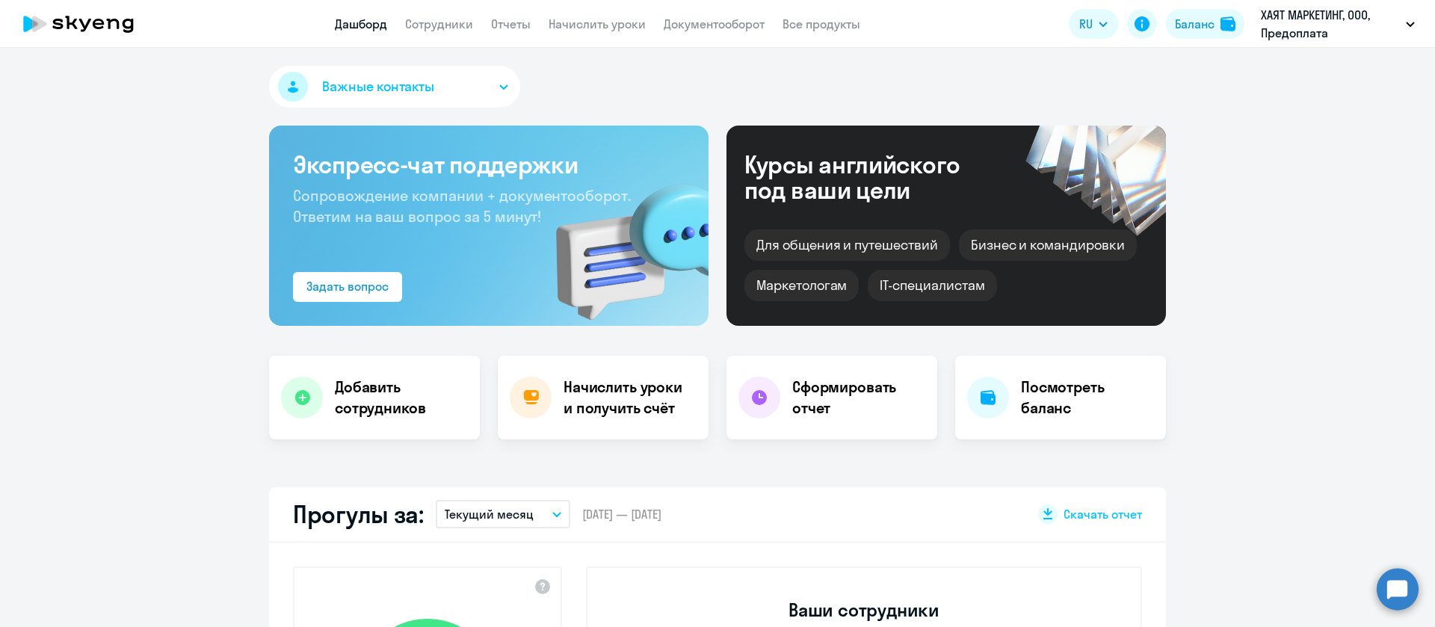
select select "30"
click at [456, 15] on app-menu-item-link "Сотрудники" at bounding box center [439, 24] width 68 height 19
click at [455, 19] on link "Сотрудники" at bounding box center [439, 23] width 68 height 15
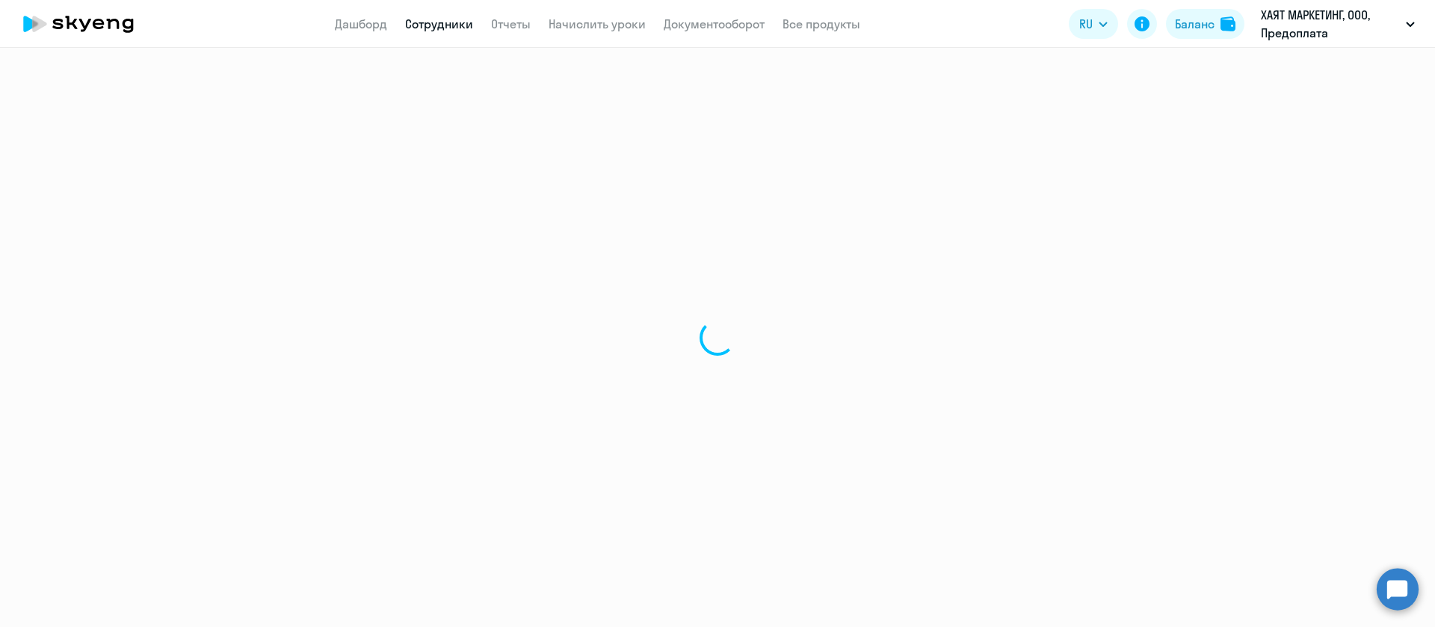
select select "30"
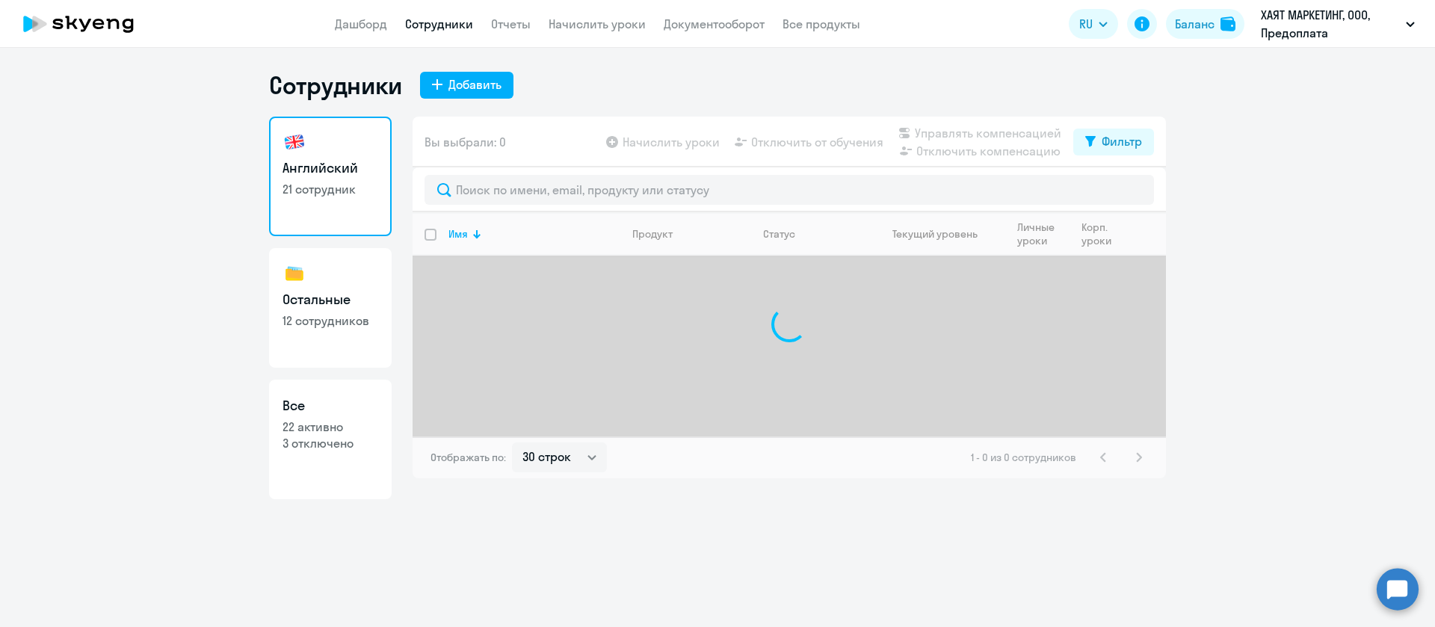
click at [505, 170] on div at bounding box center [790, 189] width 754 height 45
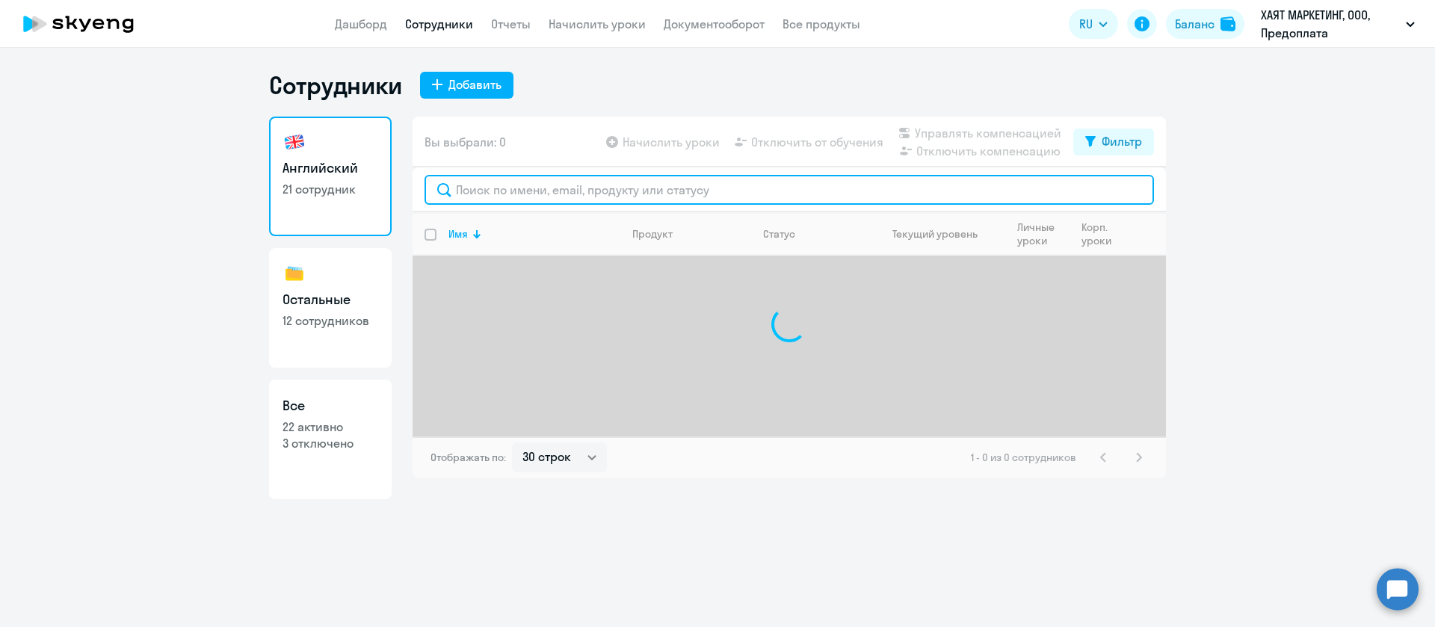
click at [508, 182] on input "text" at bounding box center [790, 190] width 730 height 30
type input "боровы"
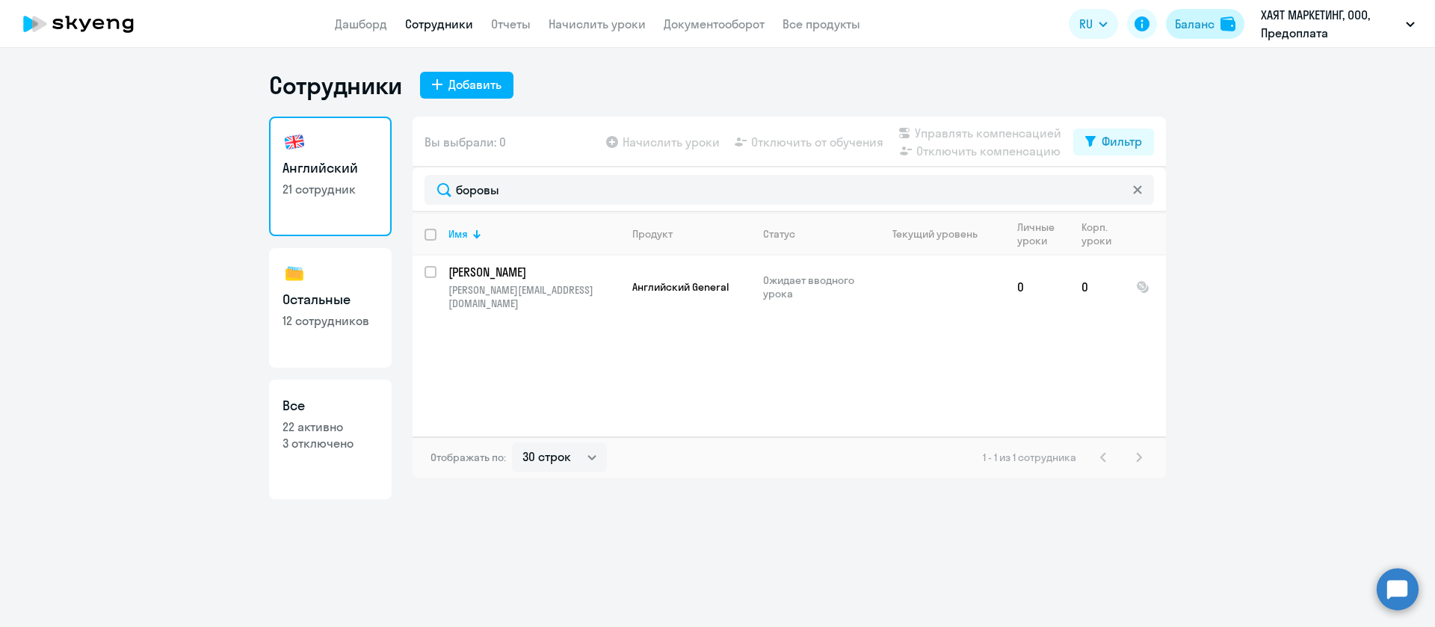
click at [1188, 18] on div "Баланс" at bounding box center [1195, 24] width 40 height 18
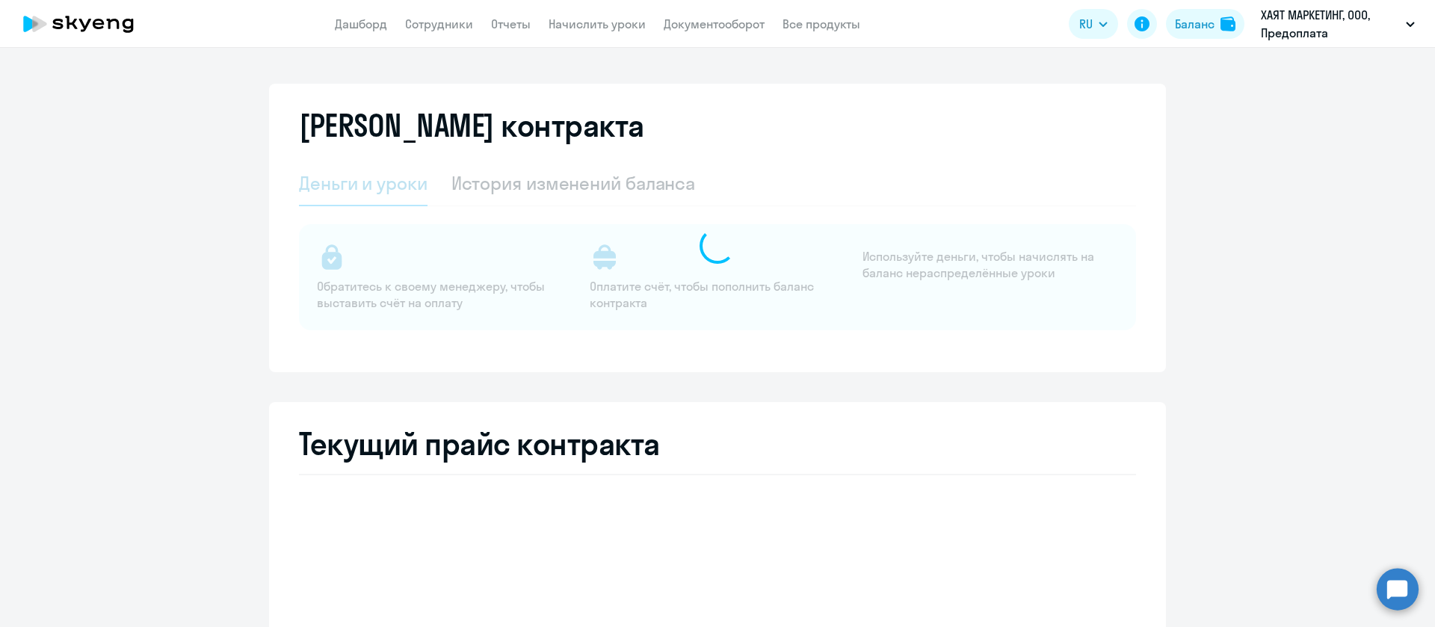
select select "english_adult_not_native_speaker"
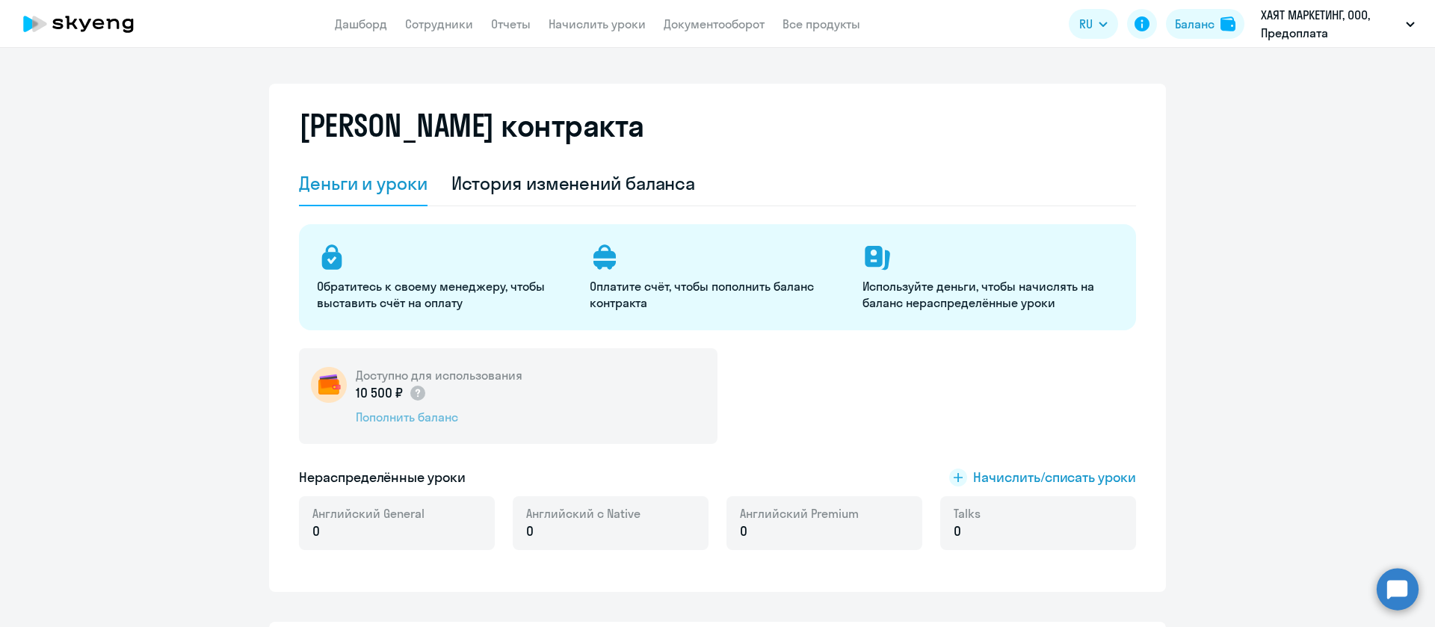
click at [438, 419] on div "Пополнить баланс" at bounding box center [439, 417] width 167 height 16
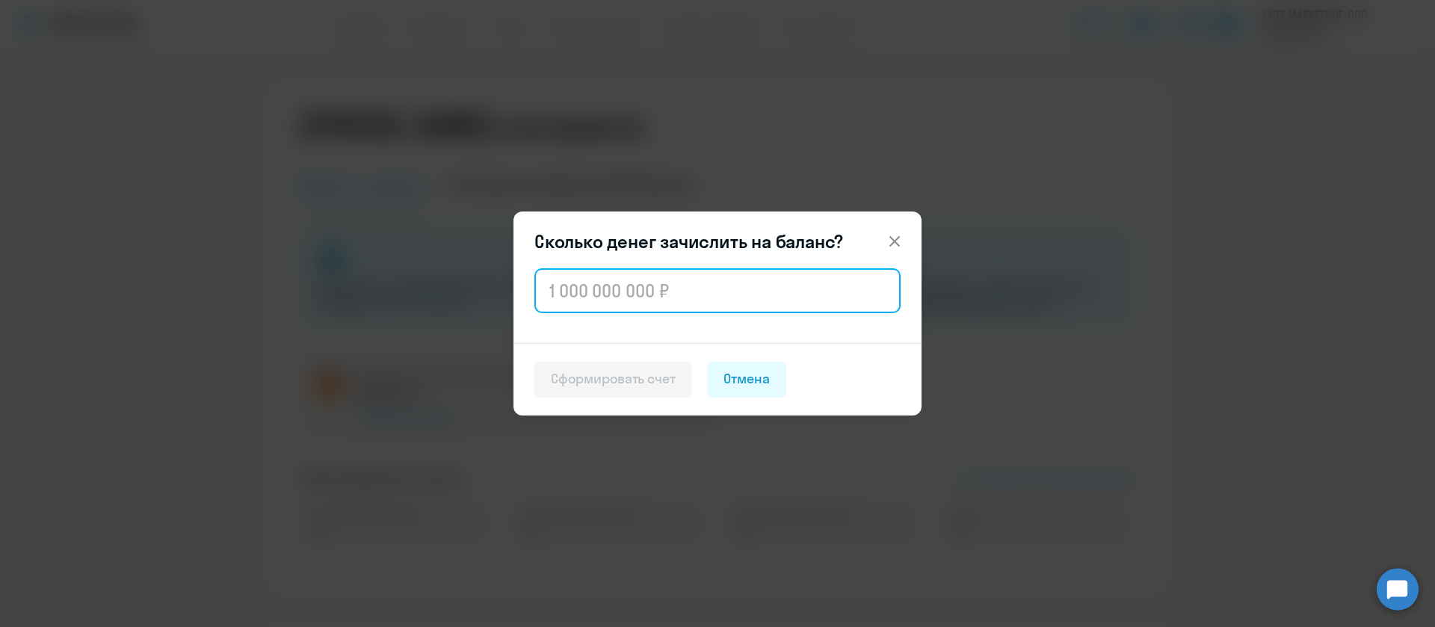
click at [599, 292] on input "text" at bounding box center [718, 290] width 366 height 45
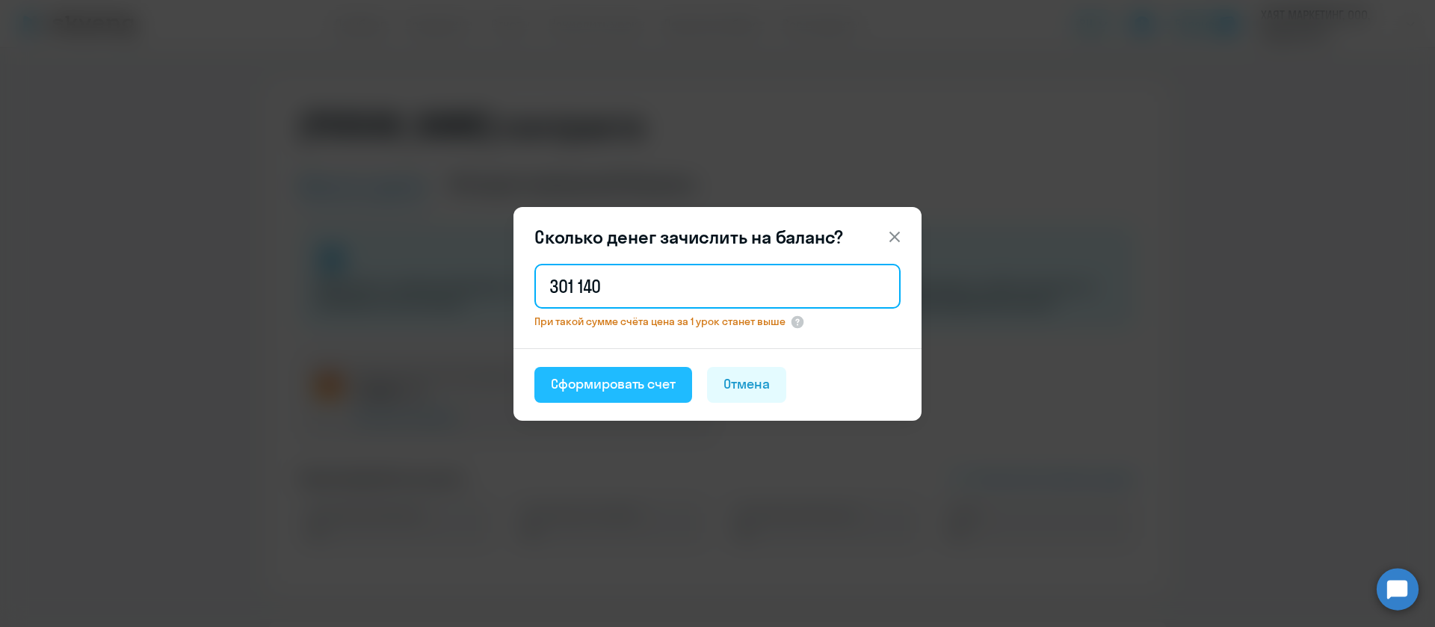
type input "301 140"
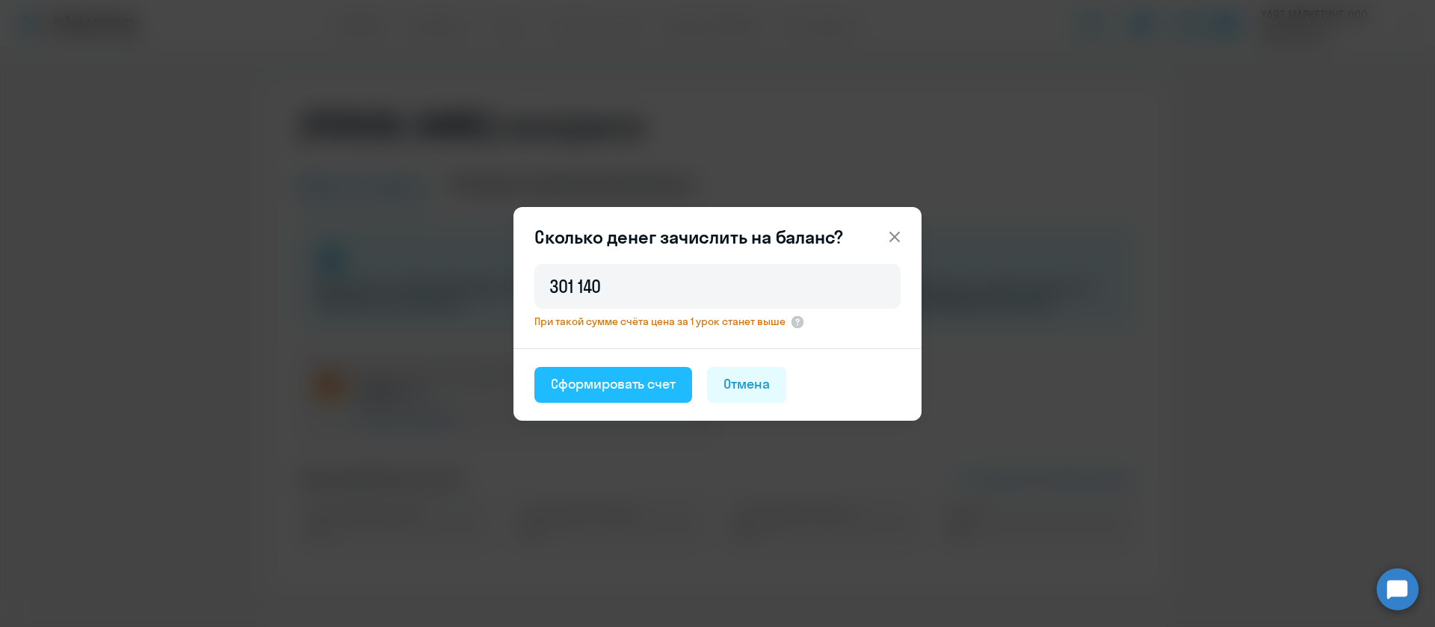
click at [608, 389] on div "Сформировать счет" at bounding box center [613, 384] width 125 height 19
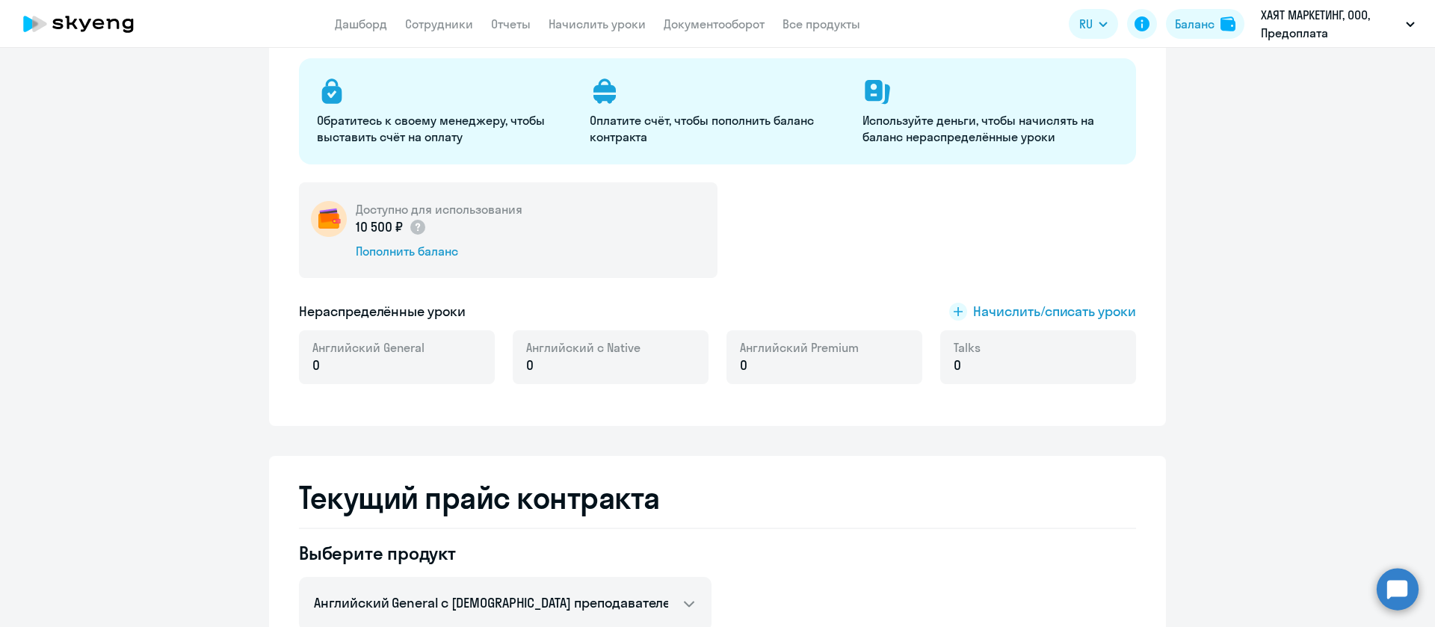
scroll to position [336, 0]
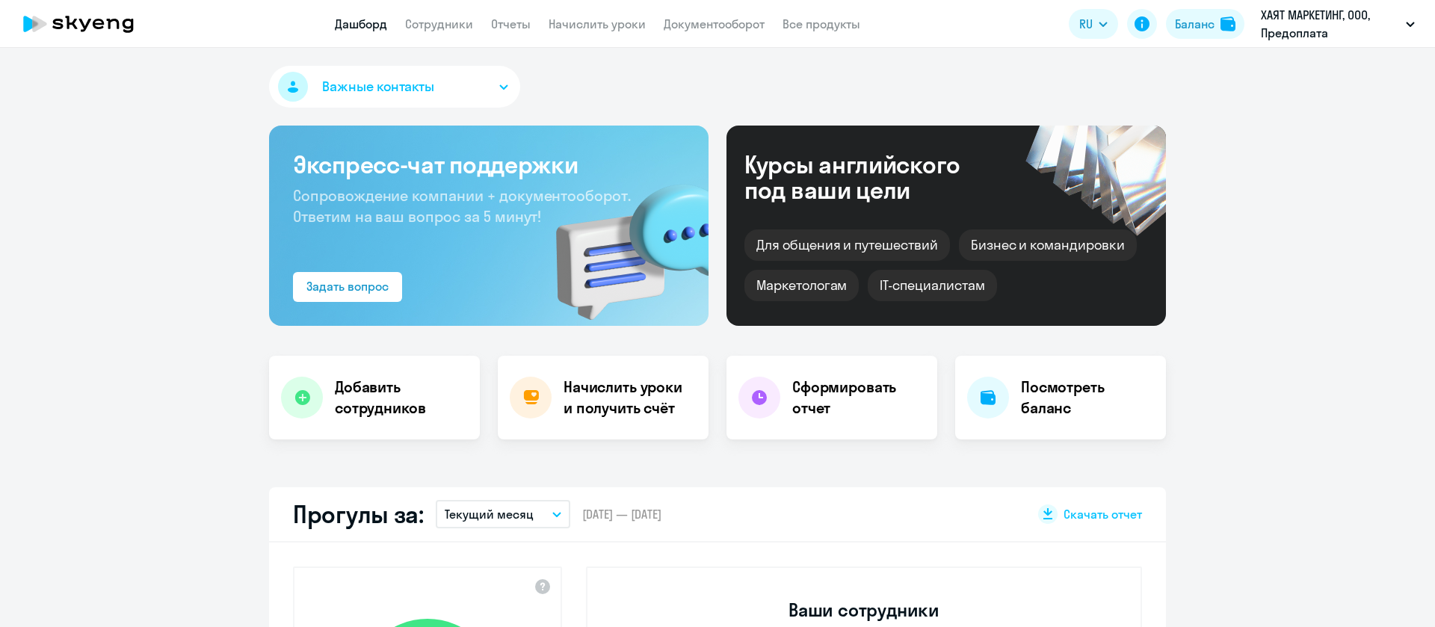
click at [1202, 33] on button "Баланс" at bounding box center [1205, 24] width 78 height 30
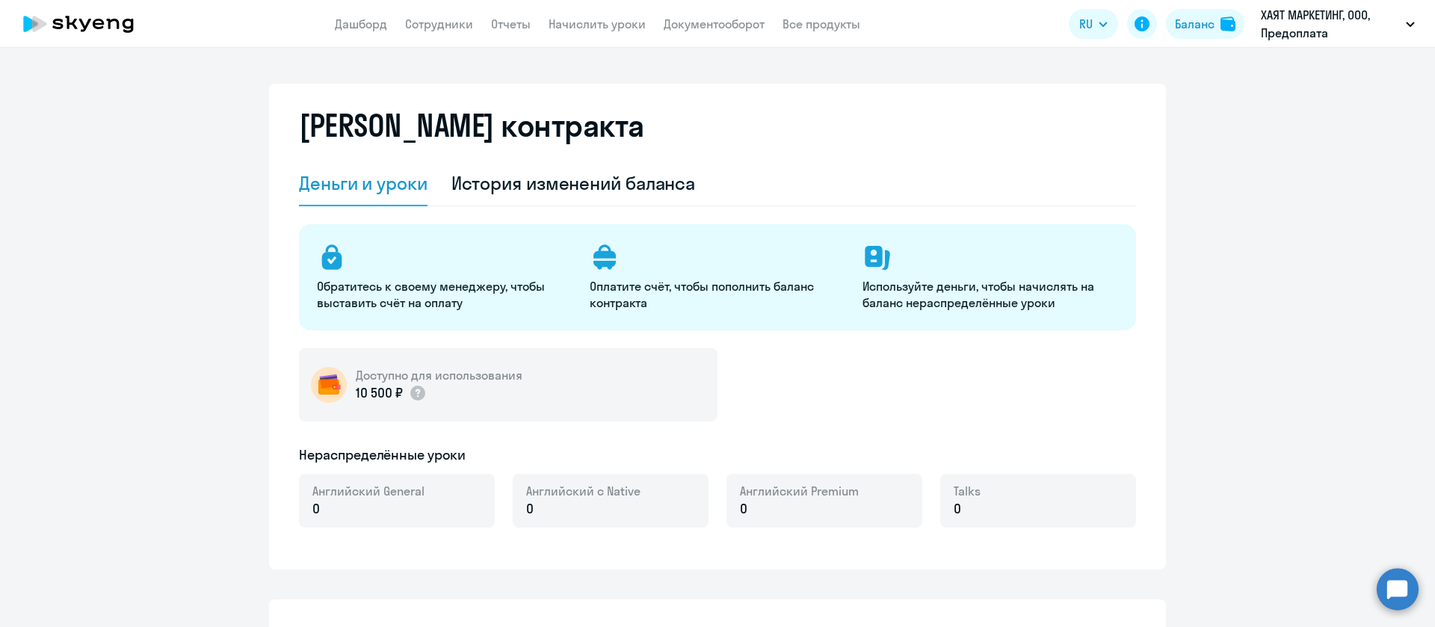
select select "english_adult_not_native_speaker"
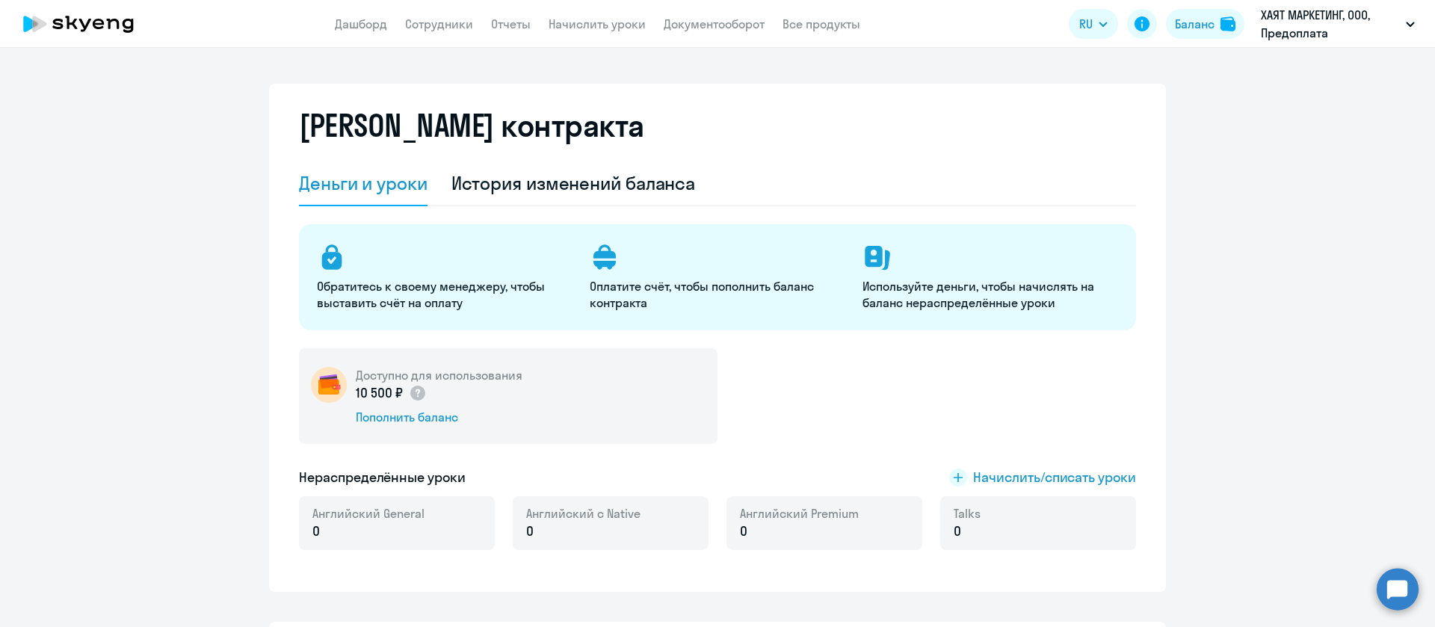
drag, startPoint x: 731, startPoint y: 46, endPoint x: 733, endPoint y: 36, distance: 9.8
click at [731, 45] on app-header "Дашборд Сотрудники Отчеты Начислить уроки Документооборот Все продукты Дашборд …" at bounding box center [717, 24] width 1435 height 48
click at [733, 32] on app-header "Дашборд Сотрудники Отчеты Начислить уроки Документооборот Все продукты Дашборд …" at bounding box center [717, 24] width 1435 height 48
click at [735, 26] on link "Документооборот" at bounding box center [714, 23] width 101 height 15
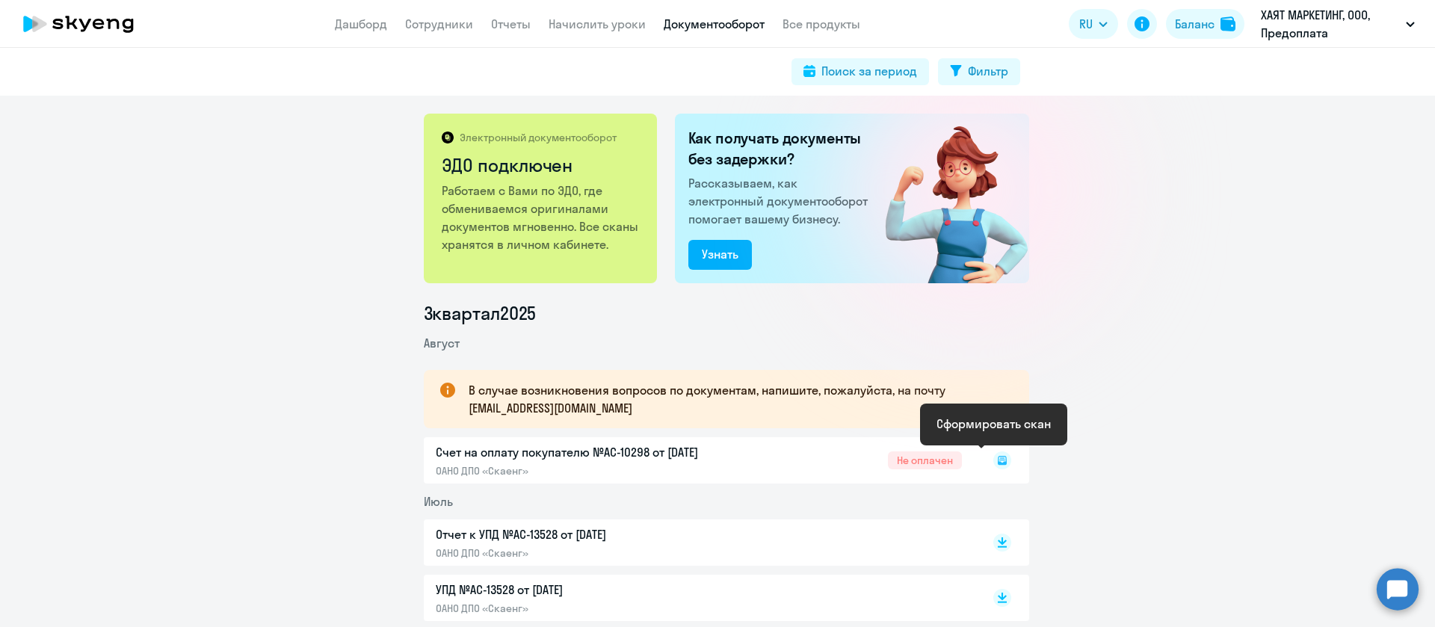
click at [1000, 458] on icon at bounding box center [1002, 458] width 4 height 1
click at [994, 464] on rect at bounding box center [1003, 461] width 18 height 18
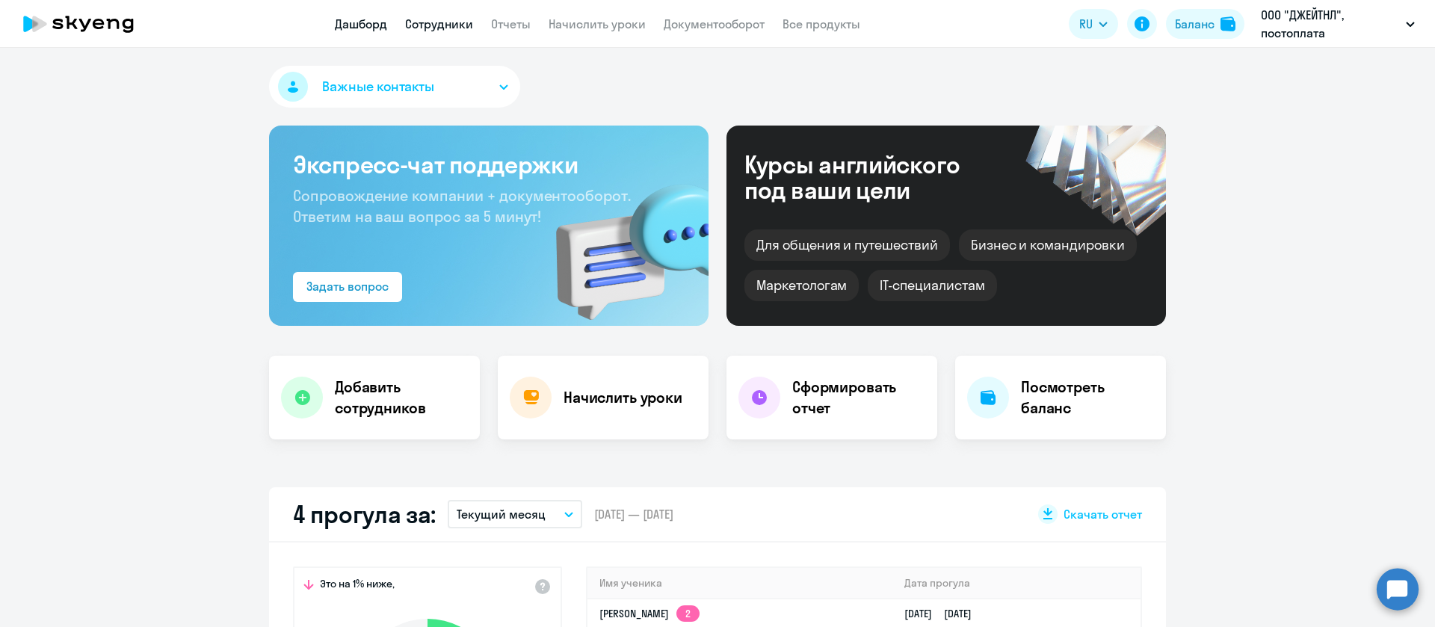
click at [437, 28] on link "Сотрудники" at bounding box center [439, 23] width 68 height 15
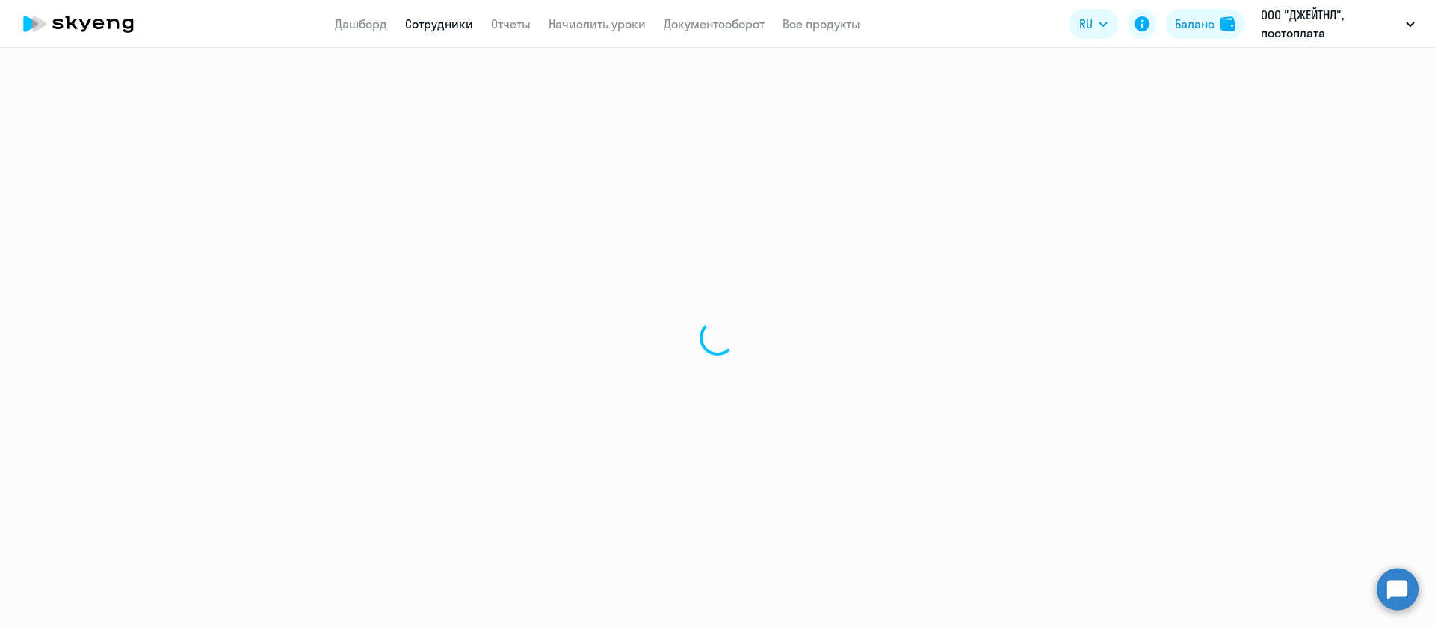
select select "30"
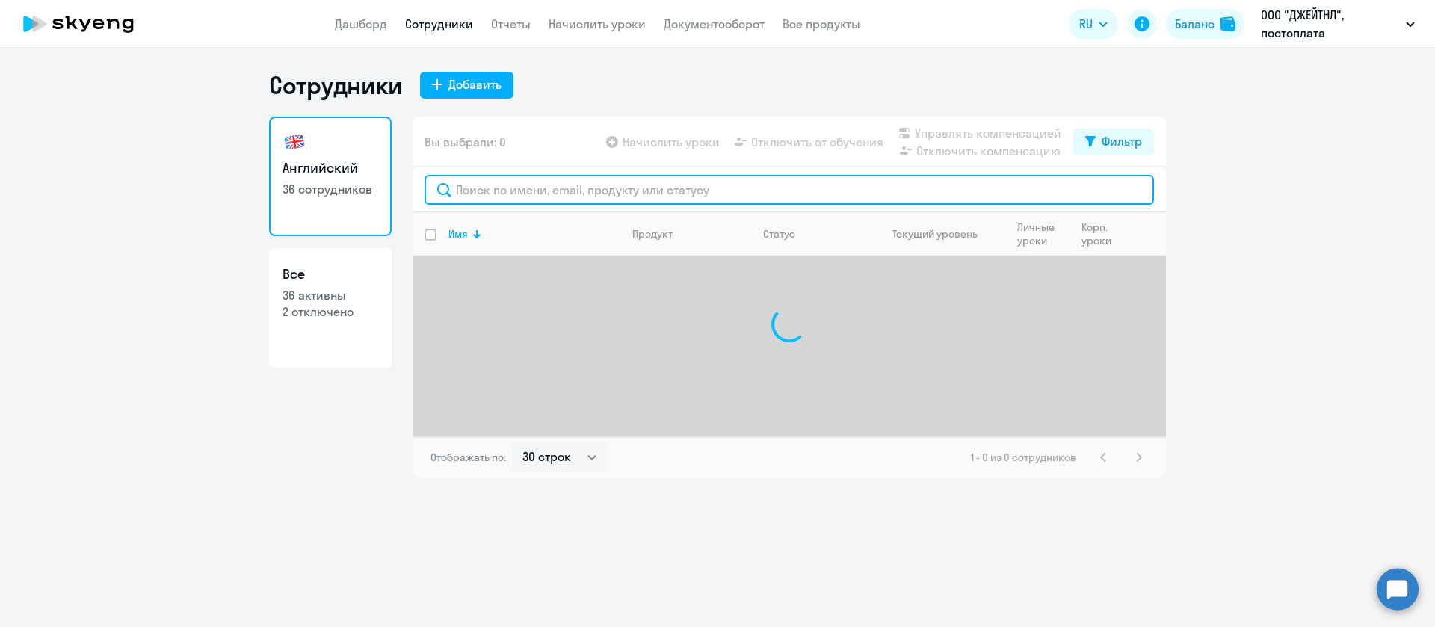
click at [525, 177] on input "text" at bounding box center [790, 190] width 730 height 30
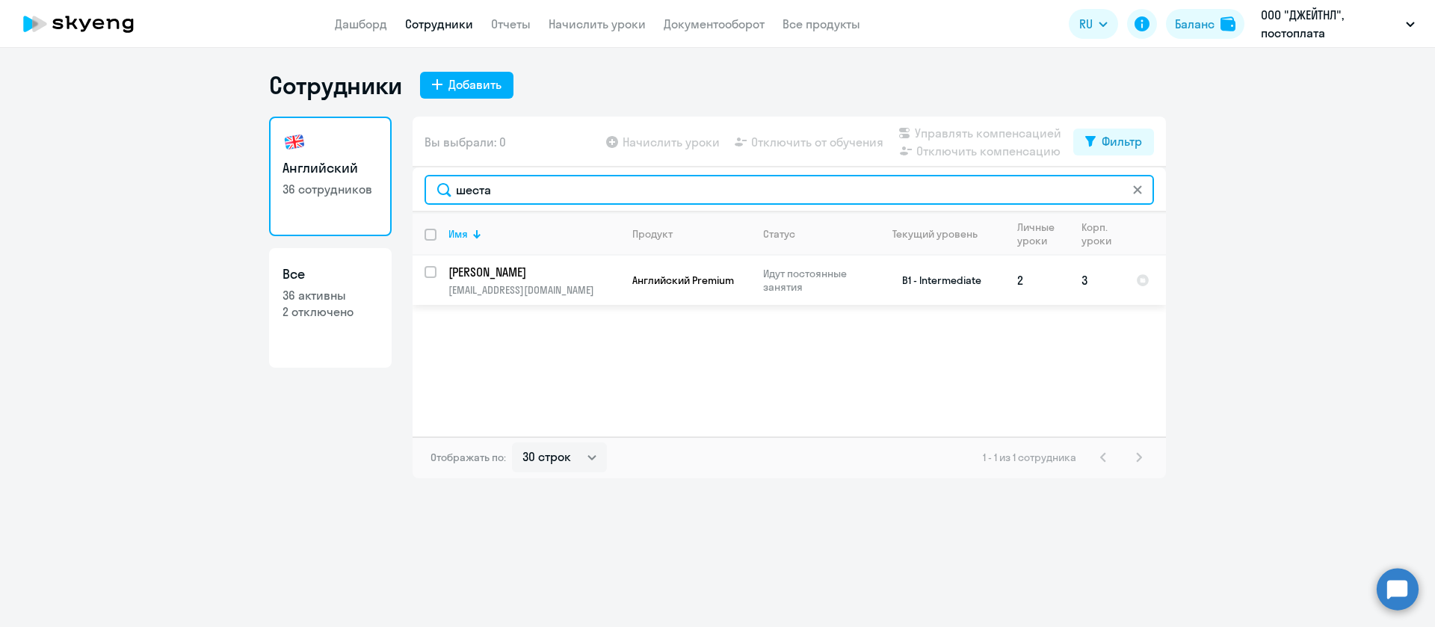
type input "шеста"
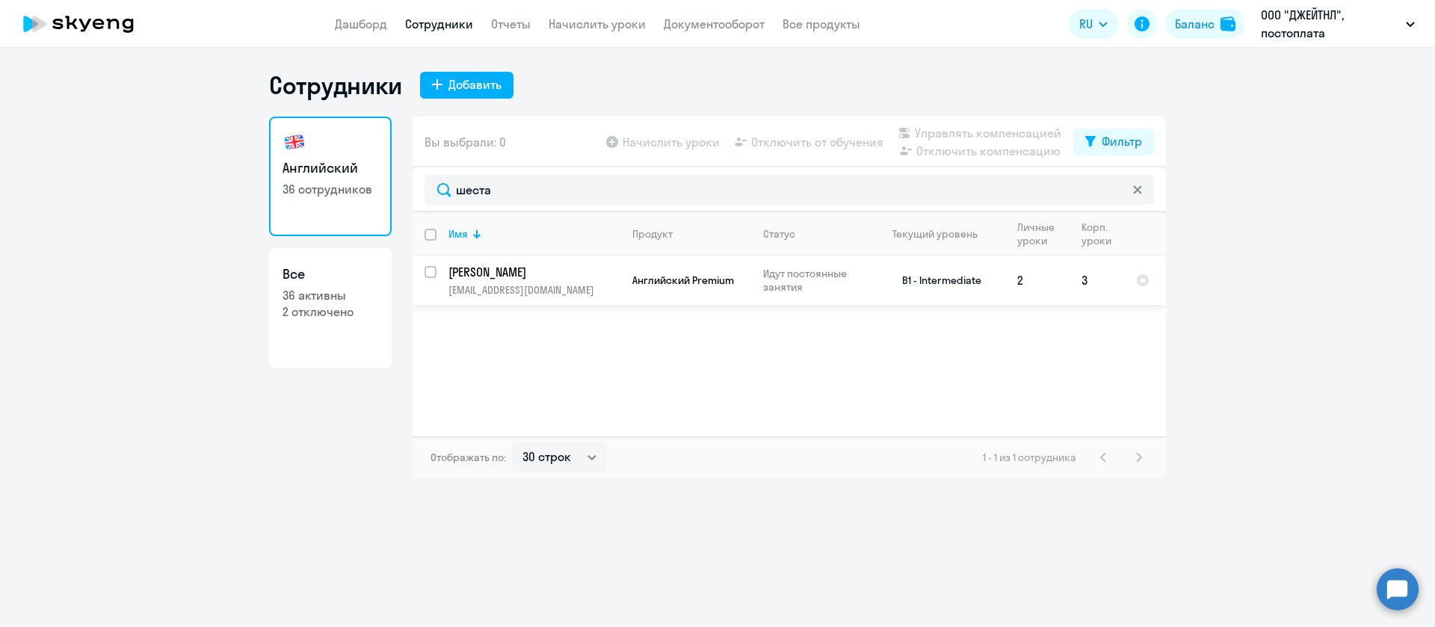
click at [534, 277] on p "[PERSON_NAME]" at bounding box center [533, 272] width 169 height 16
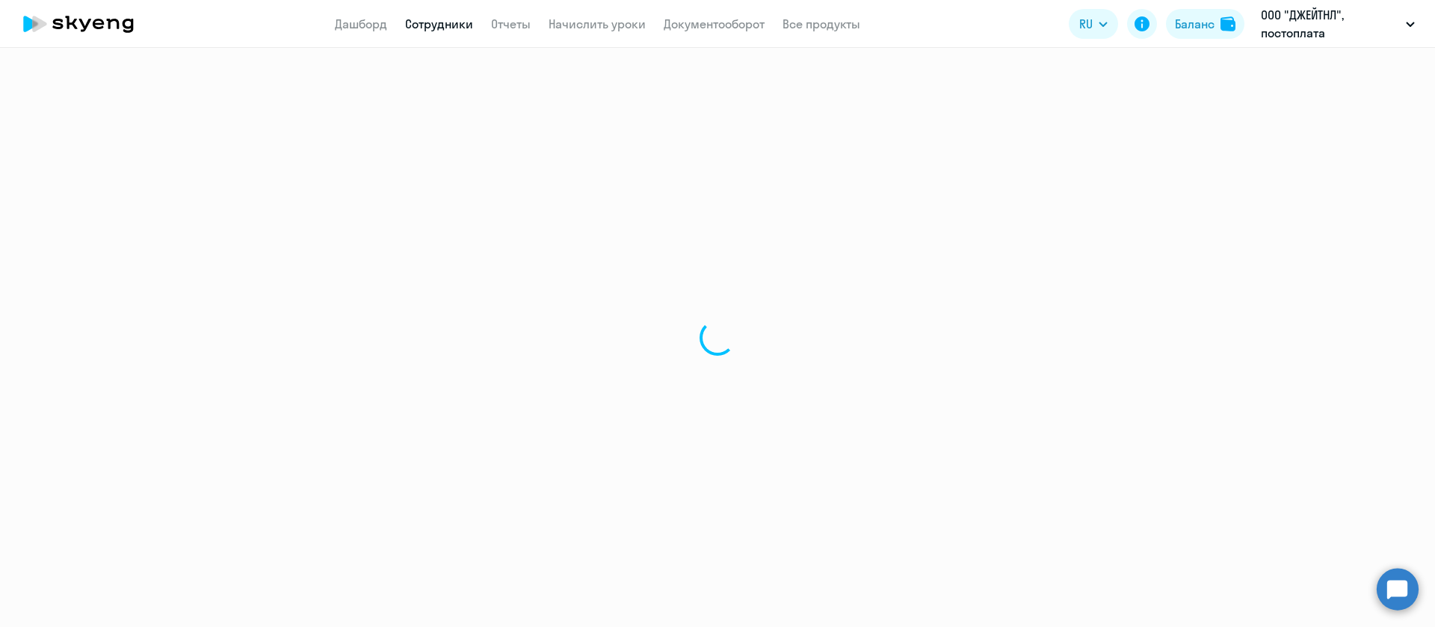
select select "english"
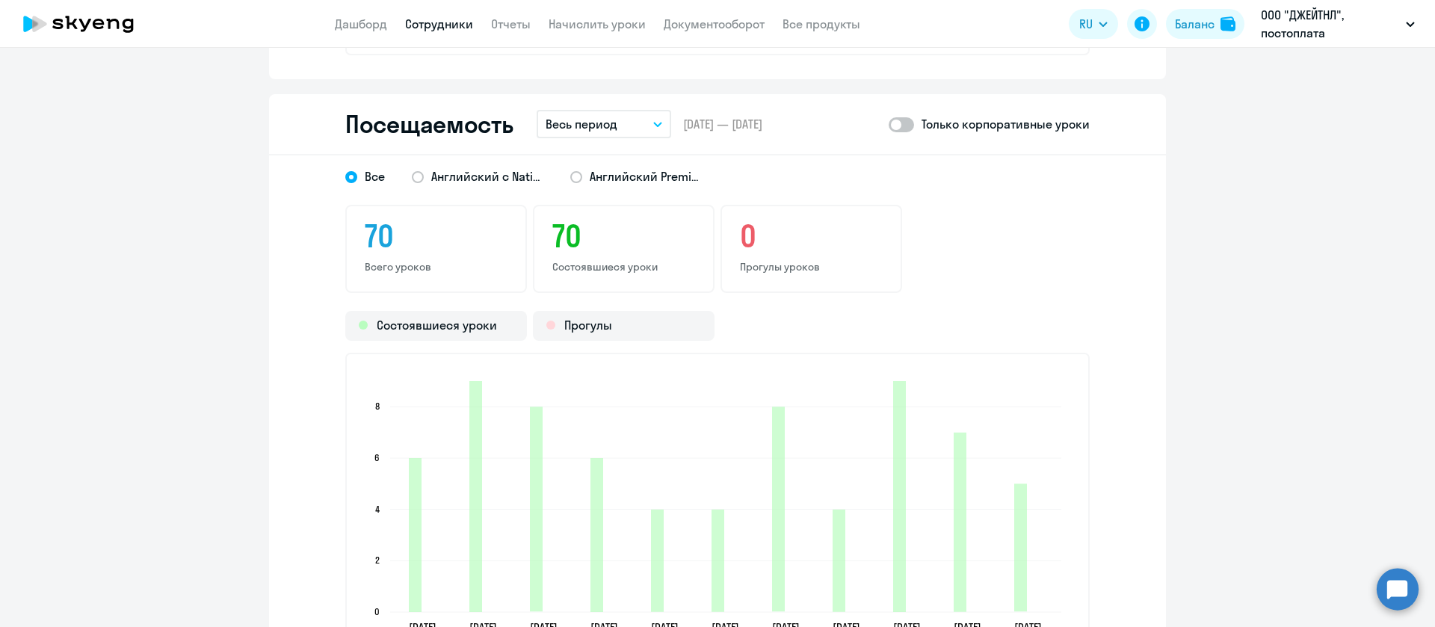
scroll to position [2315, 0]
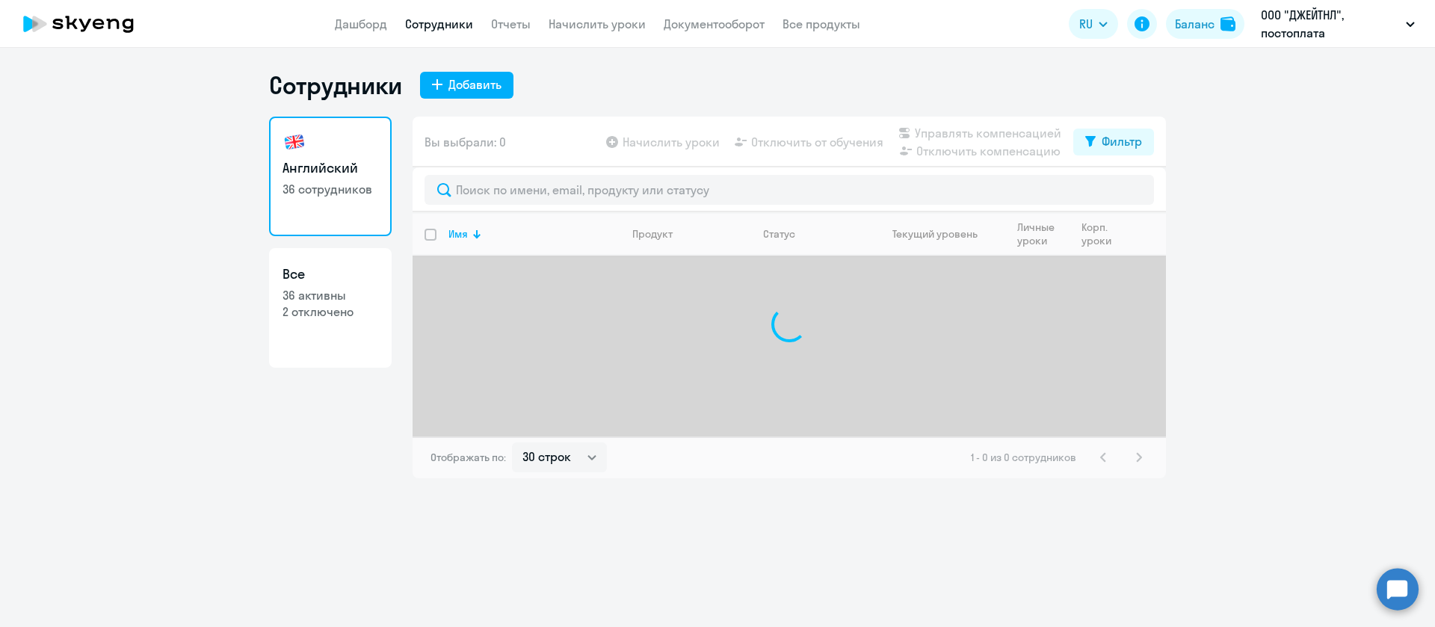
select select "30"
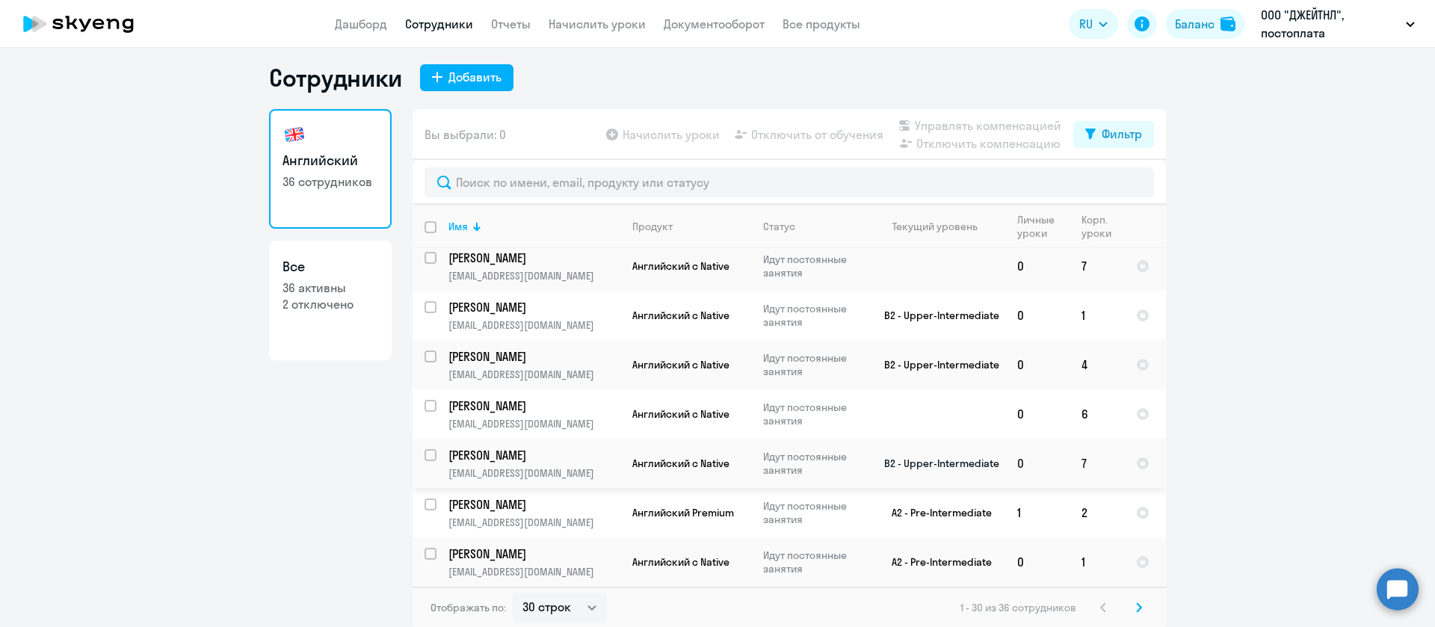
scroll to position [9, 0]
click at [1134, 603] on svg-icon at bounding box center [1139, 606] width 18 height 18
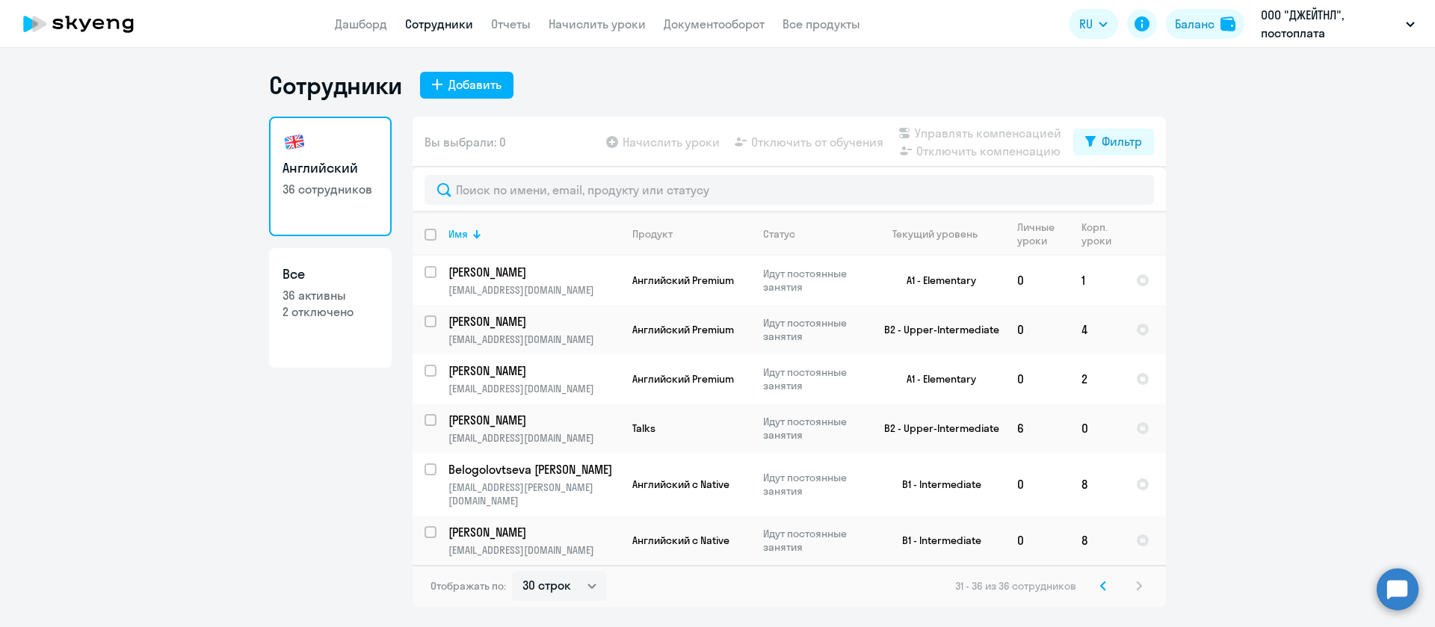
scroll to position [0, 0]
